Goal: Navigation & Orientation: Find specific page/section

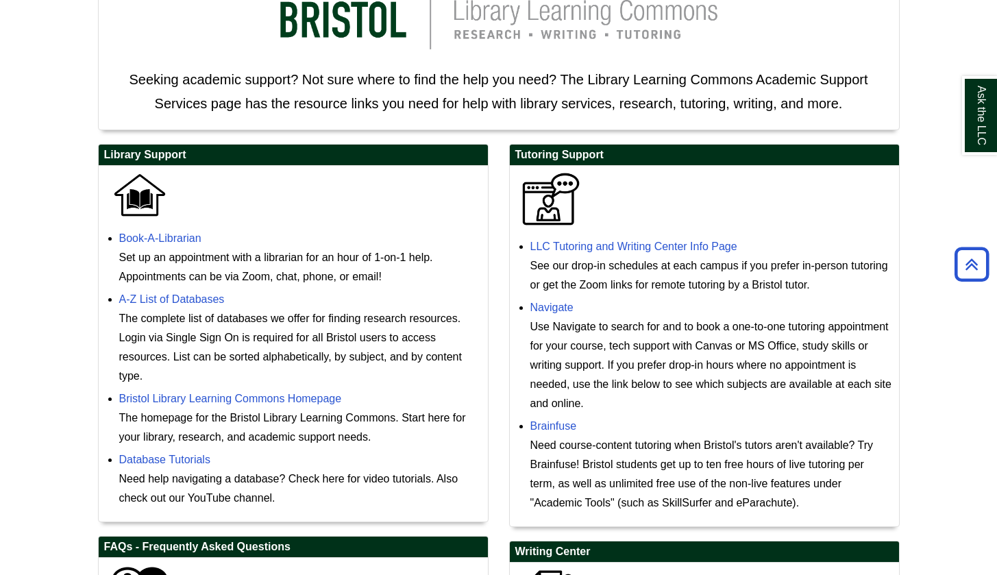
scroll to position [111, 0]
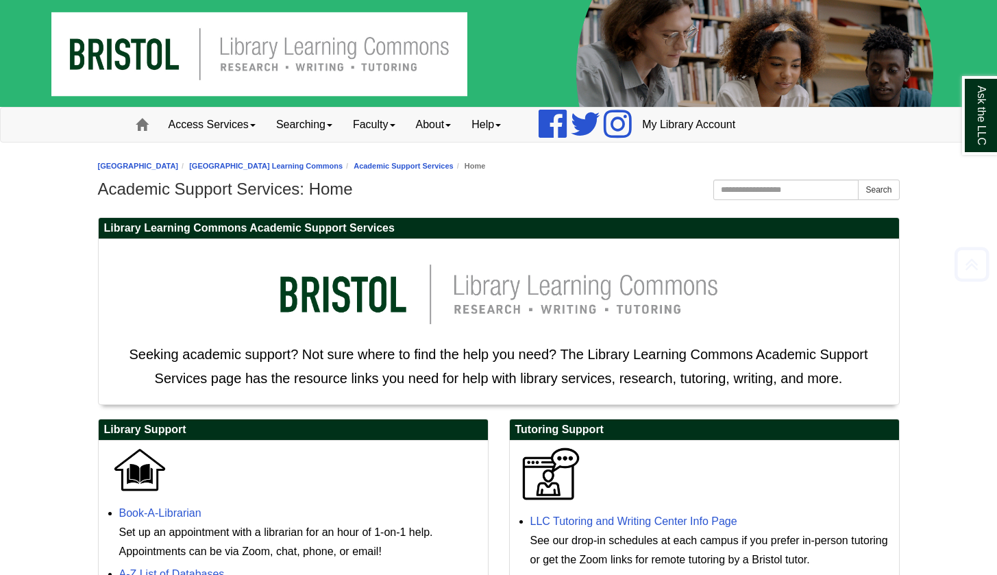
scroll to position [568, 0]
